Goal: Task Accomplishment & Management: Use online tool/utility

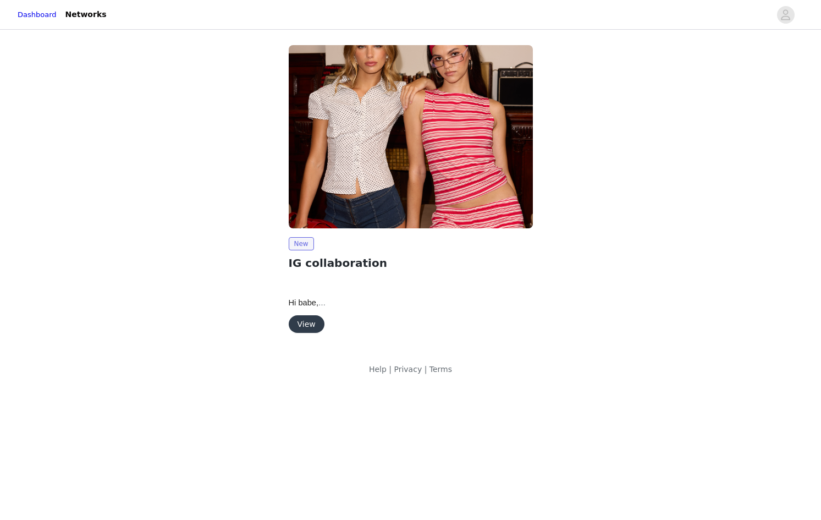
click at [324, 321] on div "View" at bounding box center [411, 324] width 244 height 18
click at [316, 322] on button "View" at bounding box center [307, 324] width 36 height 18
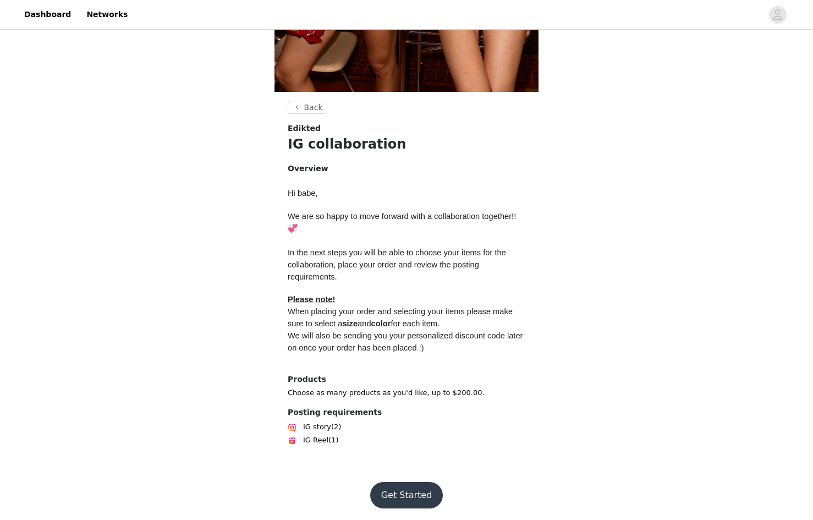
scroll to position [338, 0]
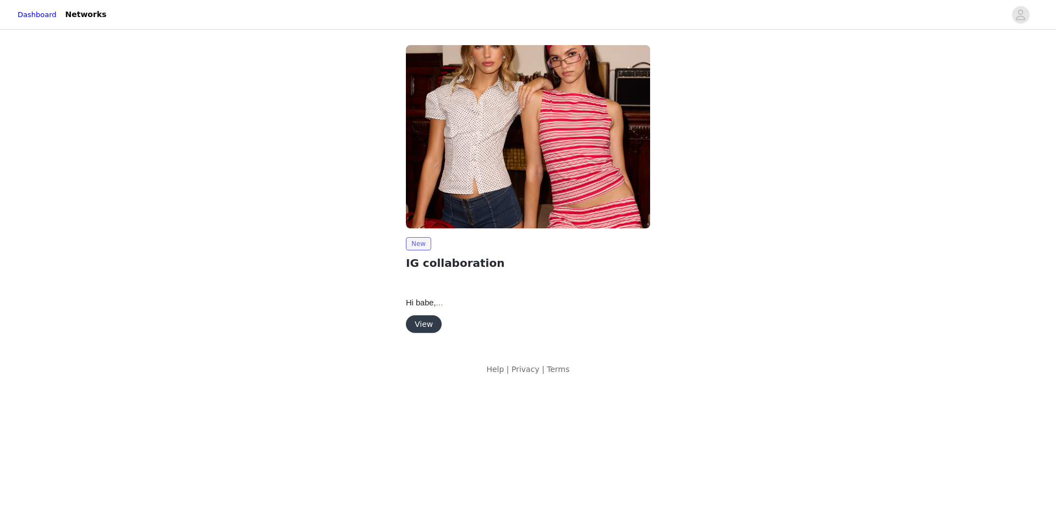
click at [403, 318] on div "New IG collaboration Hi babe, We are so happy to move forward with a collaborat…" at bounding box center [527, 191] width 257 height 305
click at [419, 327] on button "View" at bounding box center [424, 324] width 36 height 18
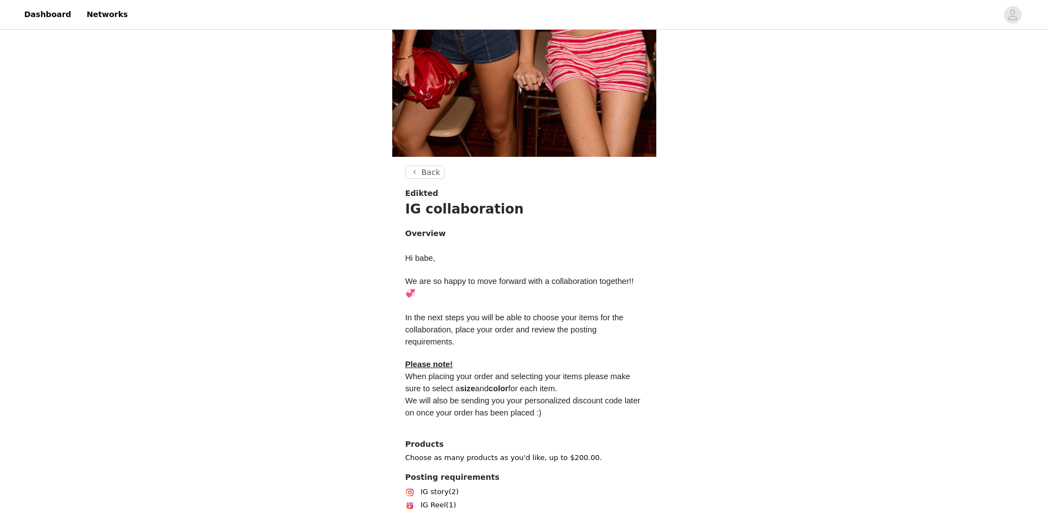
scroll to position [338, 0]
